Goal: Communication & Community: Participate in discussion

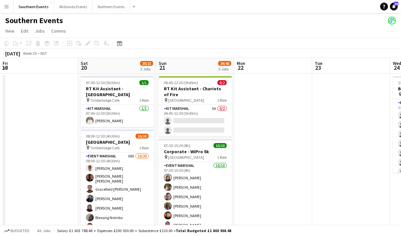
scroll to position [0, 309]
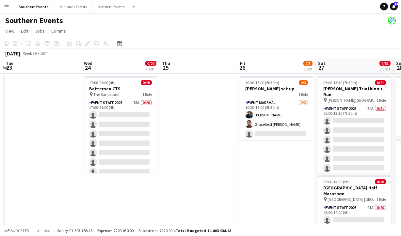
click at [12, 3] on button "Menu" at bounding box center [6, 6] width 13 height 13
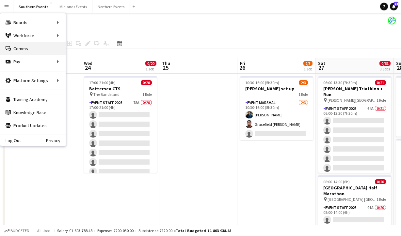
click at [22, 49] on link "Comms Comms" at bounding box center [32, 48] width 65 height 13
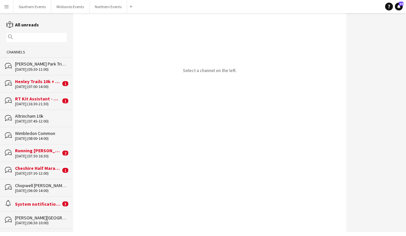
click at [42, 85] on div "[DATE] (07:00-14:00)" at bounding box center [38, 87] width 46 height 5
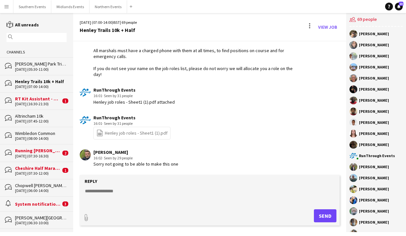
scroll to position [1755, 0]
click at [41, 102] on div "[DATE] (16:30-21:30)" at bounding box center [38, 104] width 46 height 5
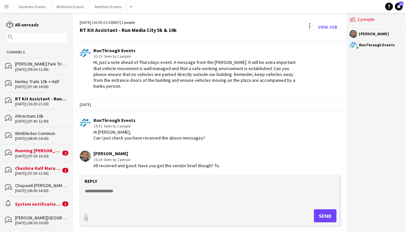
scroll to position [344, 0]
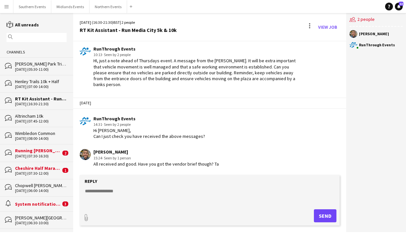
drag, startPoint x: 146, startPoint y: 164, endPoint x: 223, endPoint y: 164, distance: 77.0
click at [223, 164] on div "[PERSON_NAME] 15:24 · Seen by 1 person All received and good. Have you got the …" at bounding box center [189, 158] width 218 height 18
click at [38, 116] on div "Altrincham 10k" at bounding box center [41, 116] width 52 height 6
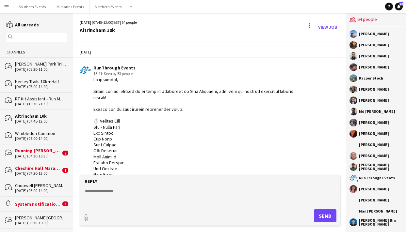
scroll to position [1179, 0]
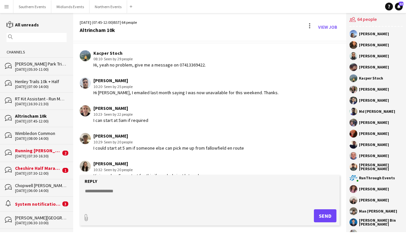
click at [37, 133] on div "Wimbledon Common" at bounding box center [41, 134] width 52 height 6
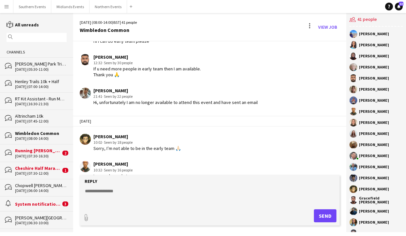
scroll to position [470, 0]
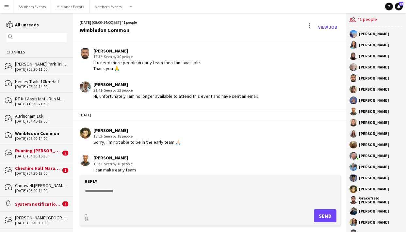
click at [44, 151] on div "Running [PERSON_NAME] Park Races & Duathlon" at bounding box center [38, 151] width 46 height 6
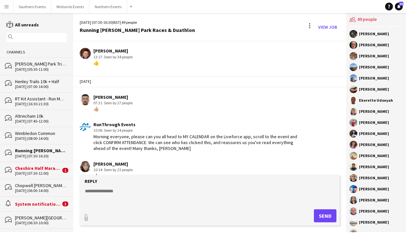
scroll to position [1284, 0]
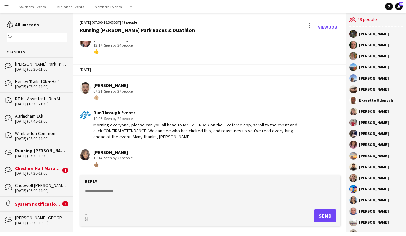
click at [45, 167] on div "Cheshire Half Marathon" at bounding box center [38, 168] width 46 height 6
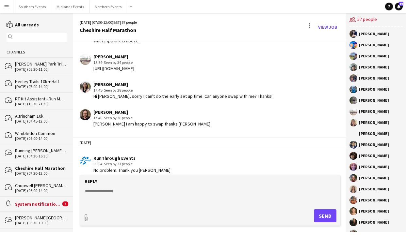
scroll to position [6, 0]
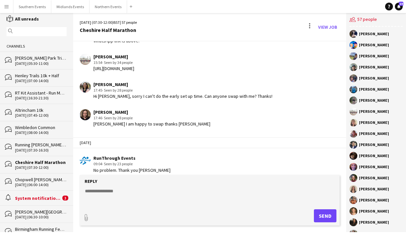
click at [39, 199] on div "System notifications" at bounding box center [38, 198] width 46 height 6
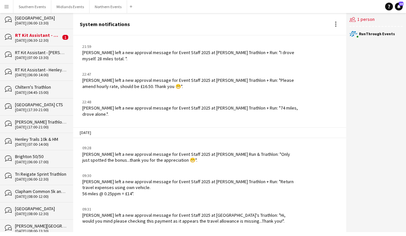
scroll to position [406, 0]
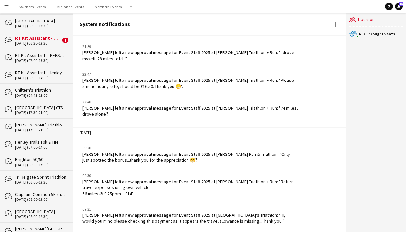
click at [37, 41] on div "[DATE] (06:30-12:30)" at bounding box center [38, 43] width 46 height 5
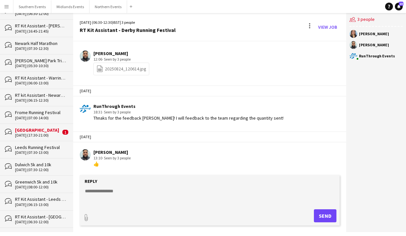
scroll to position [713, 0]
click at [32, 127] on div "[GEOGRAPHIC_DATA]" at bounding box center [38, 130] width 46 height 6
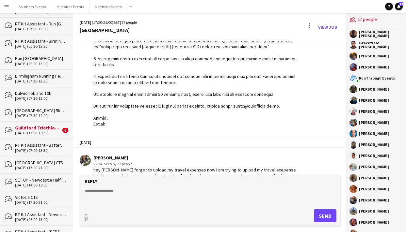
scroll to position [1942, 0]
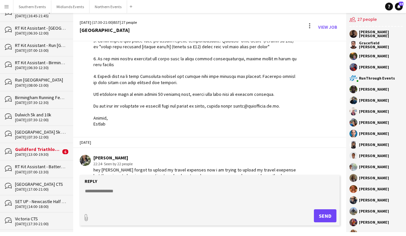
click at [29, 152] on div "[DATE] (13:00-19:30)" at bounding box center [38, 154] width 46 height 5
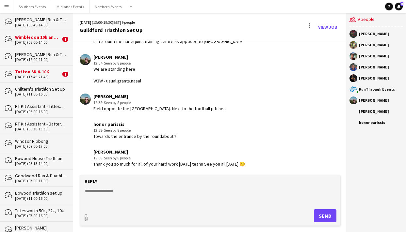
scroll to position [2337, 0]
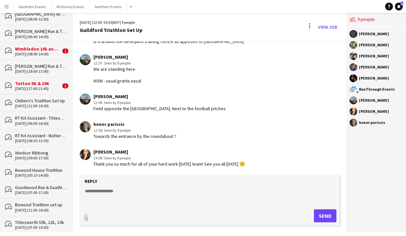
click at [34, 46] on div "Wimbledon 10k and HM" at bounding box center [38, 49] width 46 height 6
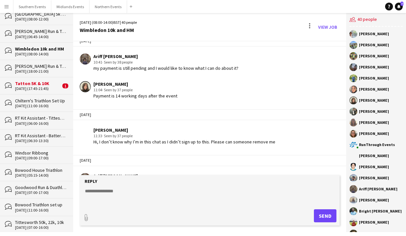
scroll to position [995, 0]
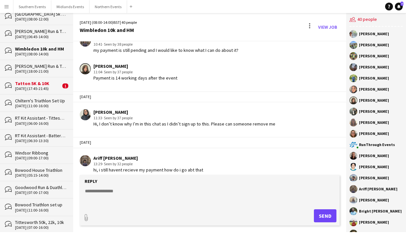
click at [44, 81] on div "Tatton 5K & 10K" at bounding box center [38, 84] width 46 height 6
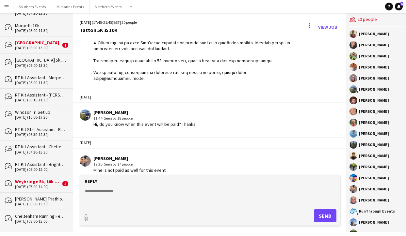
scroll to position [3043, 0]
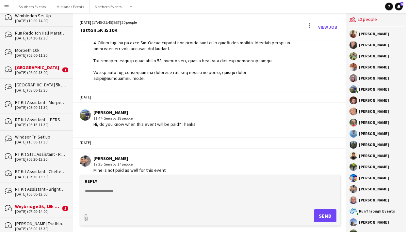
click at [29, 65] on div "[GEOGRAPHIC_DATA]" at bounding box center [38, 68] width 46 height 6
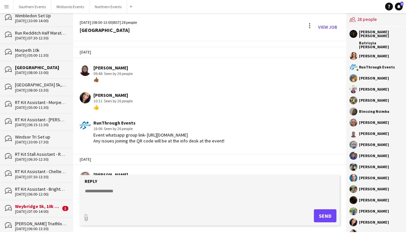
scroll to position [1625, 0]
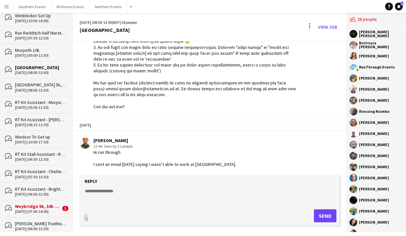
click at [34, 204] on div "Weybridge 5k, 10k & HM" at bounding box center [38, 207] width 46 height 6
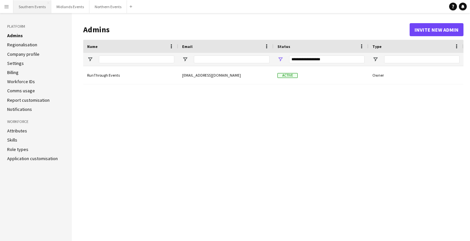
click at [28, 7] on button "Southern Events Close" at bounding box center [32, 6] width 38 height 13
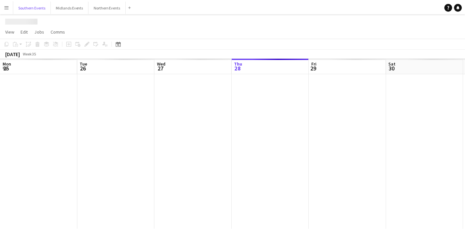
scroll to position [0, 156]
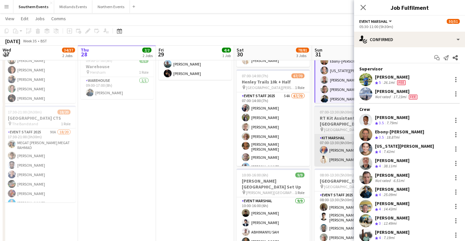
scroll to position [70, 0]
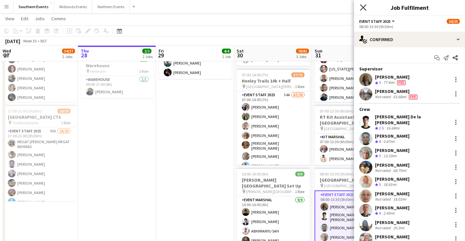
click at [363, 6] on icon "Close pop-in" at bounding box center [363, 7] width 6 height 6
